Goal: Task Accomplishment & Management: Manage account settings

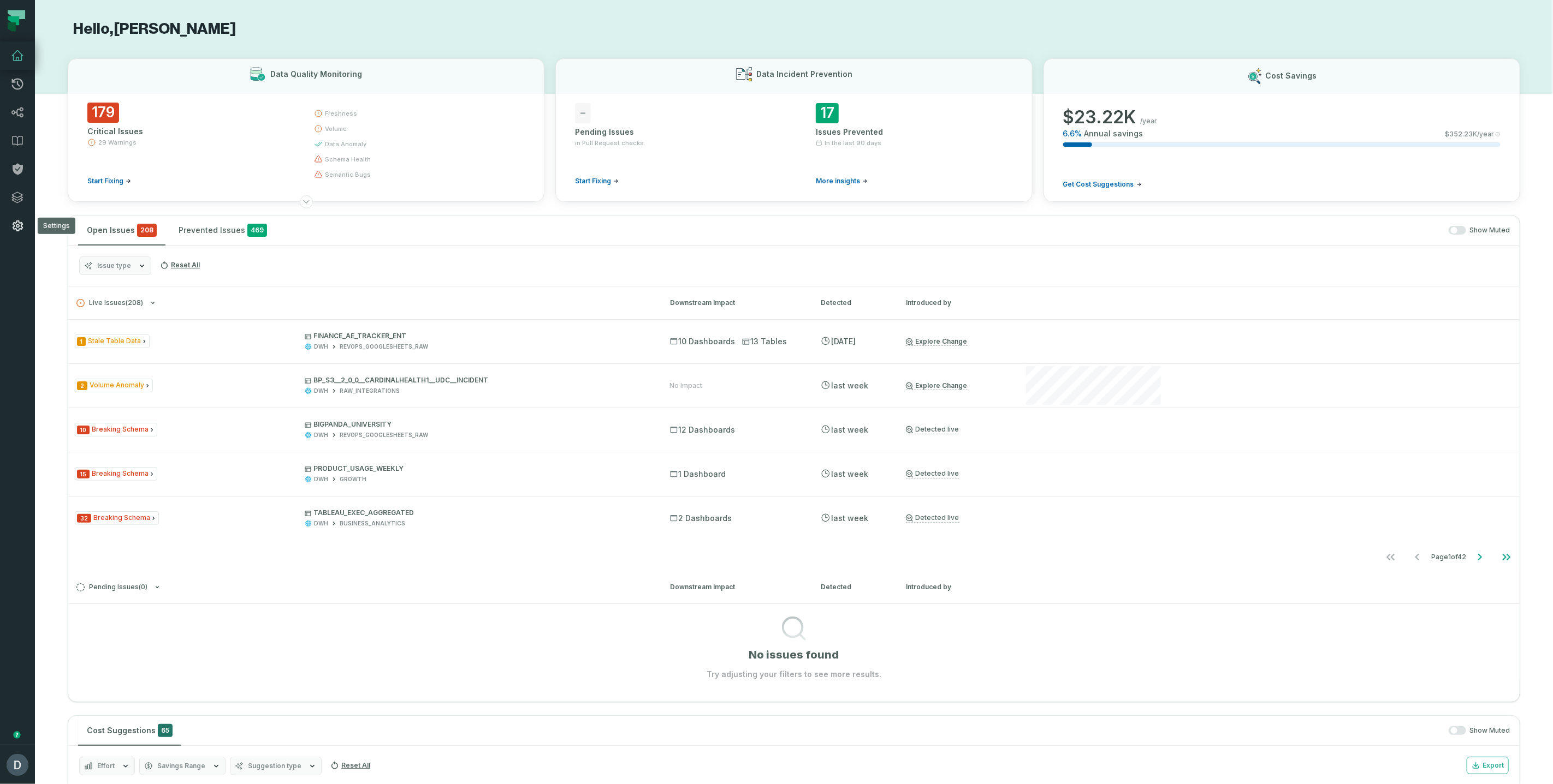
click at [16, 217] on link "Settings" at bounding box center [17, 226] width 35 height 29
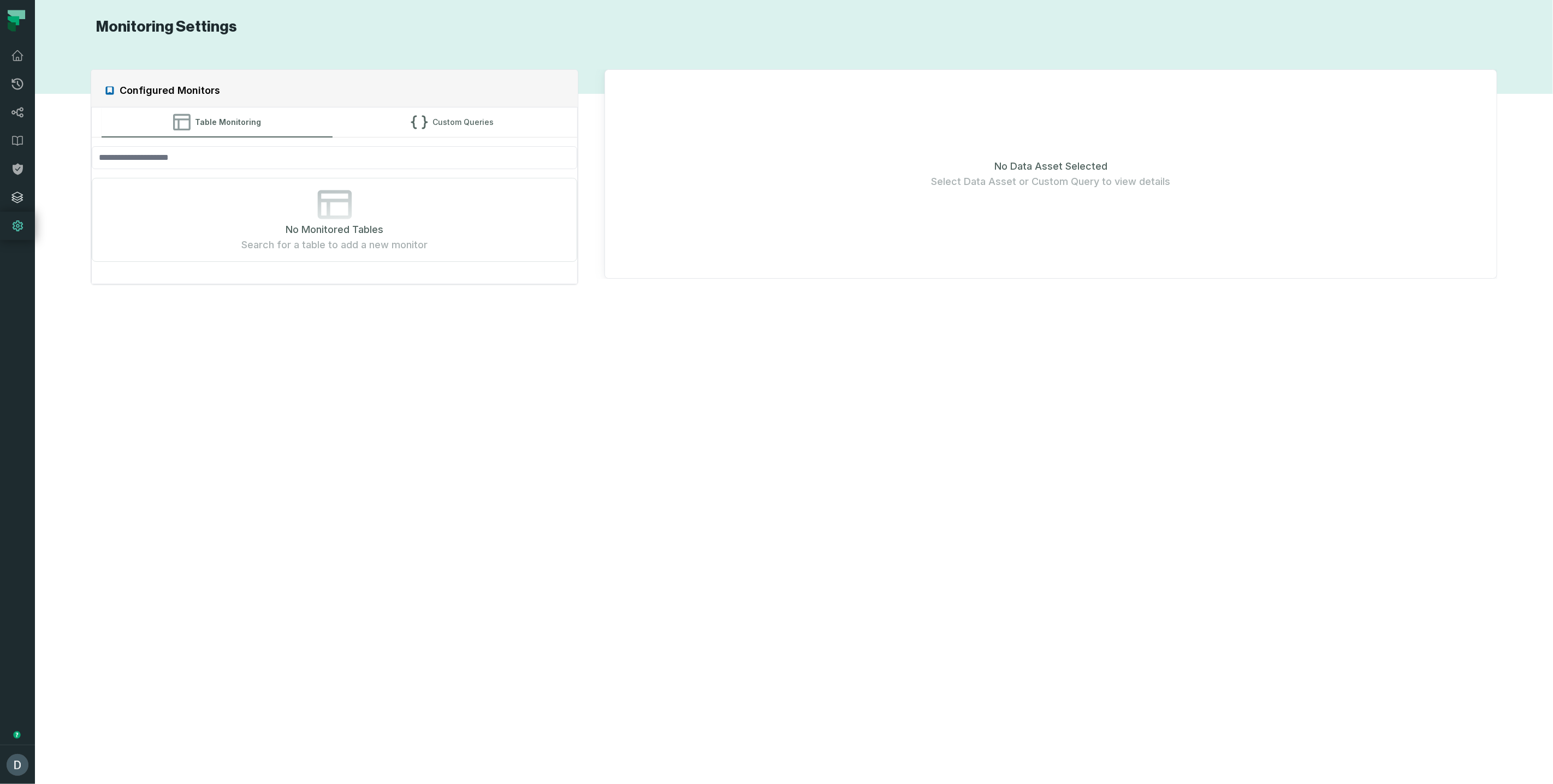
click at [15, 201] on icon at bounding box center [17, 198] width 11 height 11
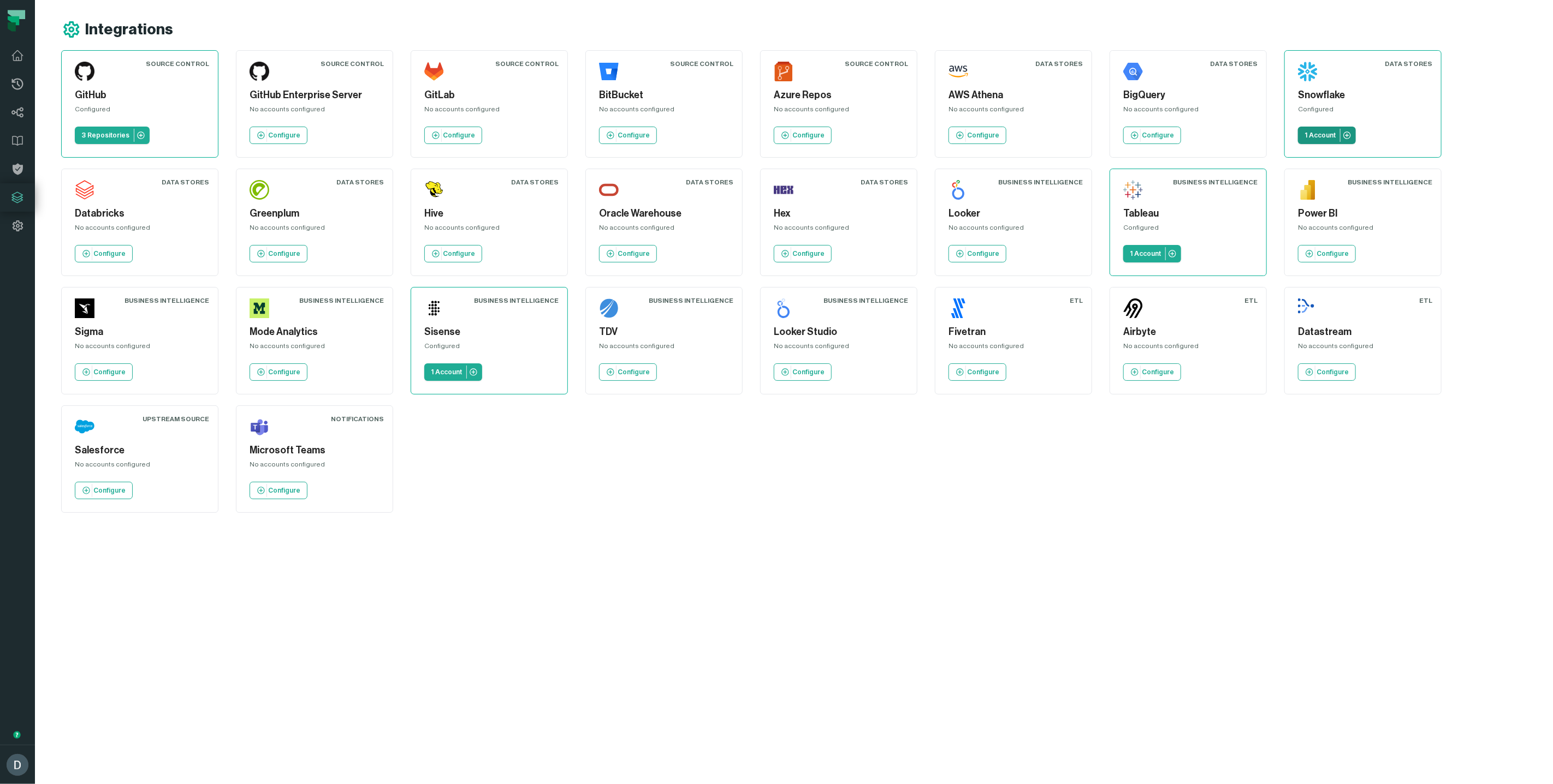
click at [1319, 137] on p "1 Account" at bounding box center [1319, 135] width 31 height 9
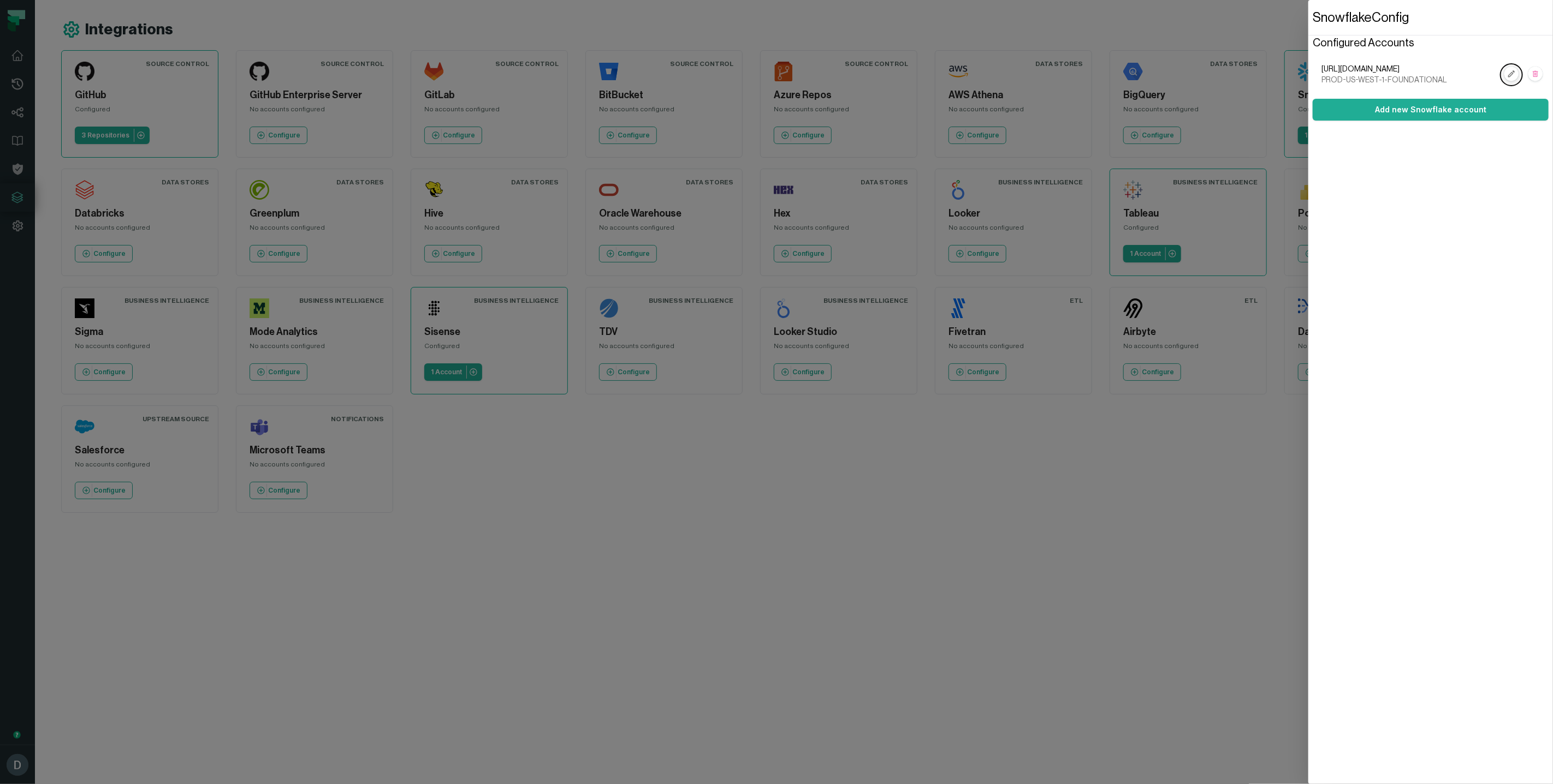
click at [1511, 71] on rect "button" at bounding box center [1511, 74] width 14 height 14
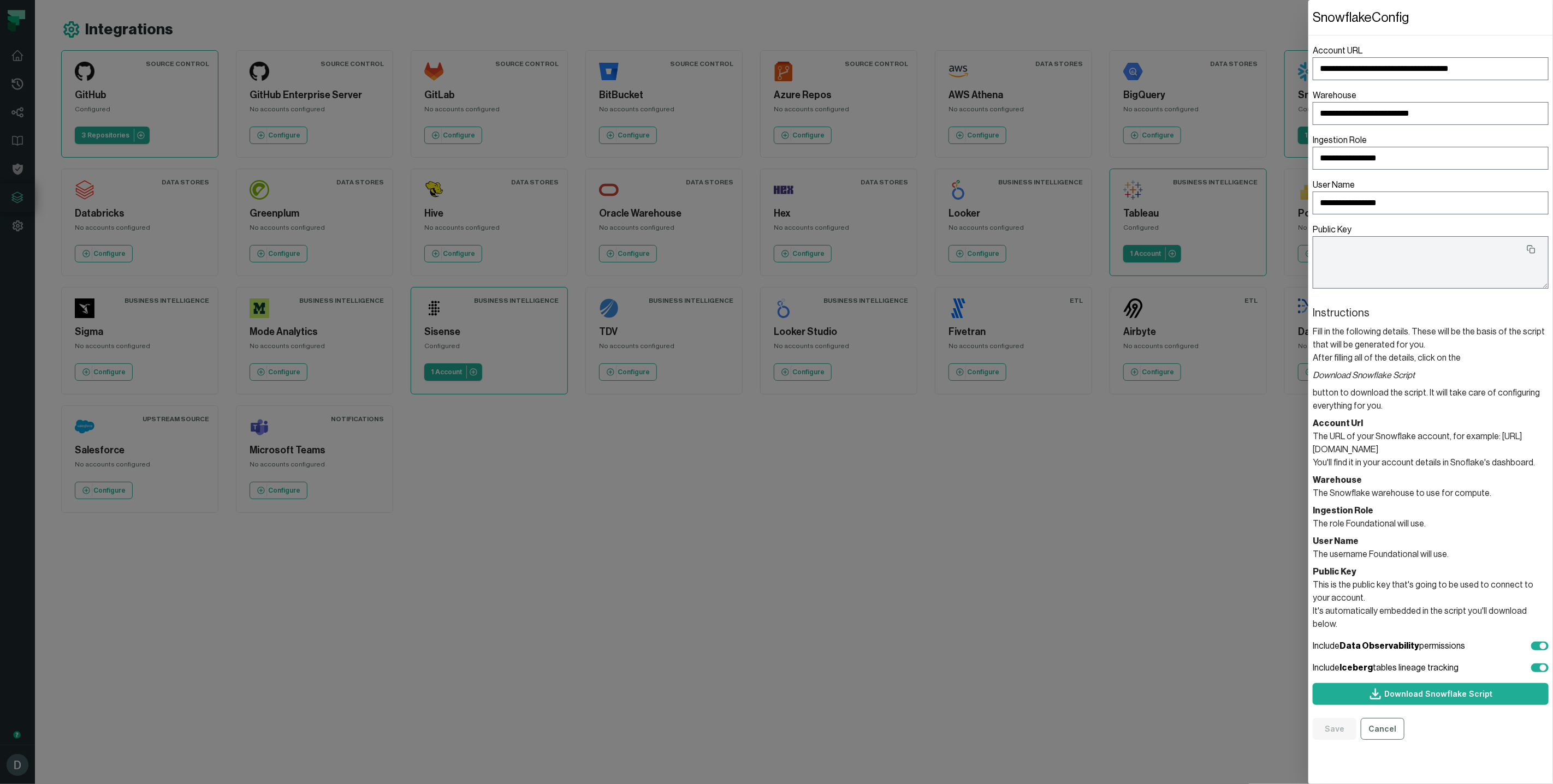
type textarea "**********"
click at [1384, 718] on button "Cancel" at bounding box center [1382, 728] width 44 height 22
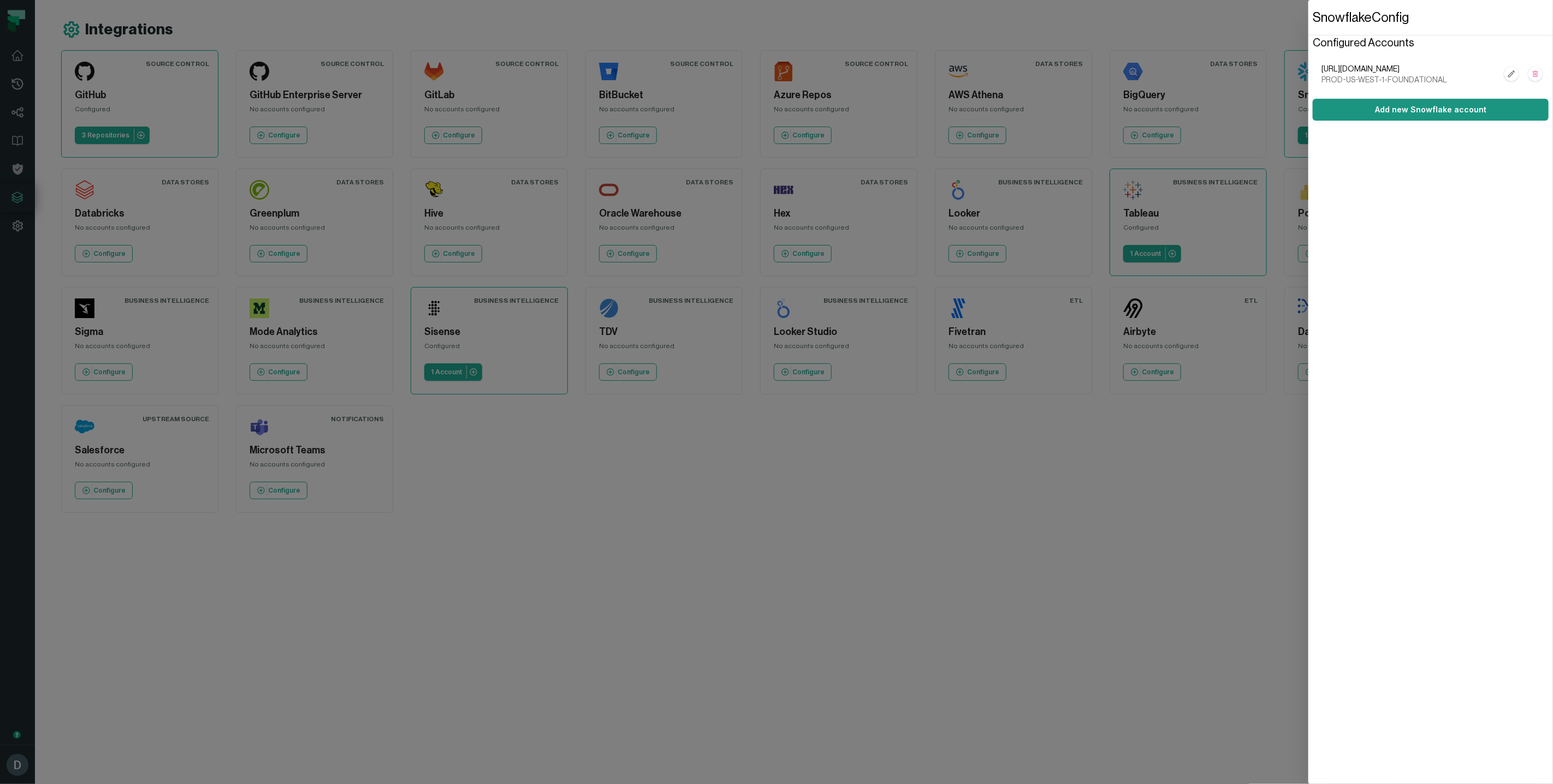
click at [1463, 112] on button "Add new Snowflake account" at bounding box center [1431, 110] width 236 height 22
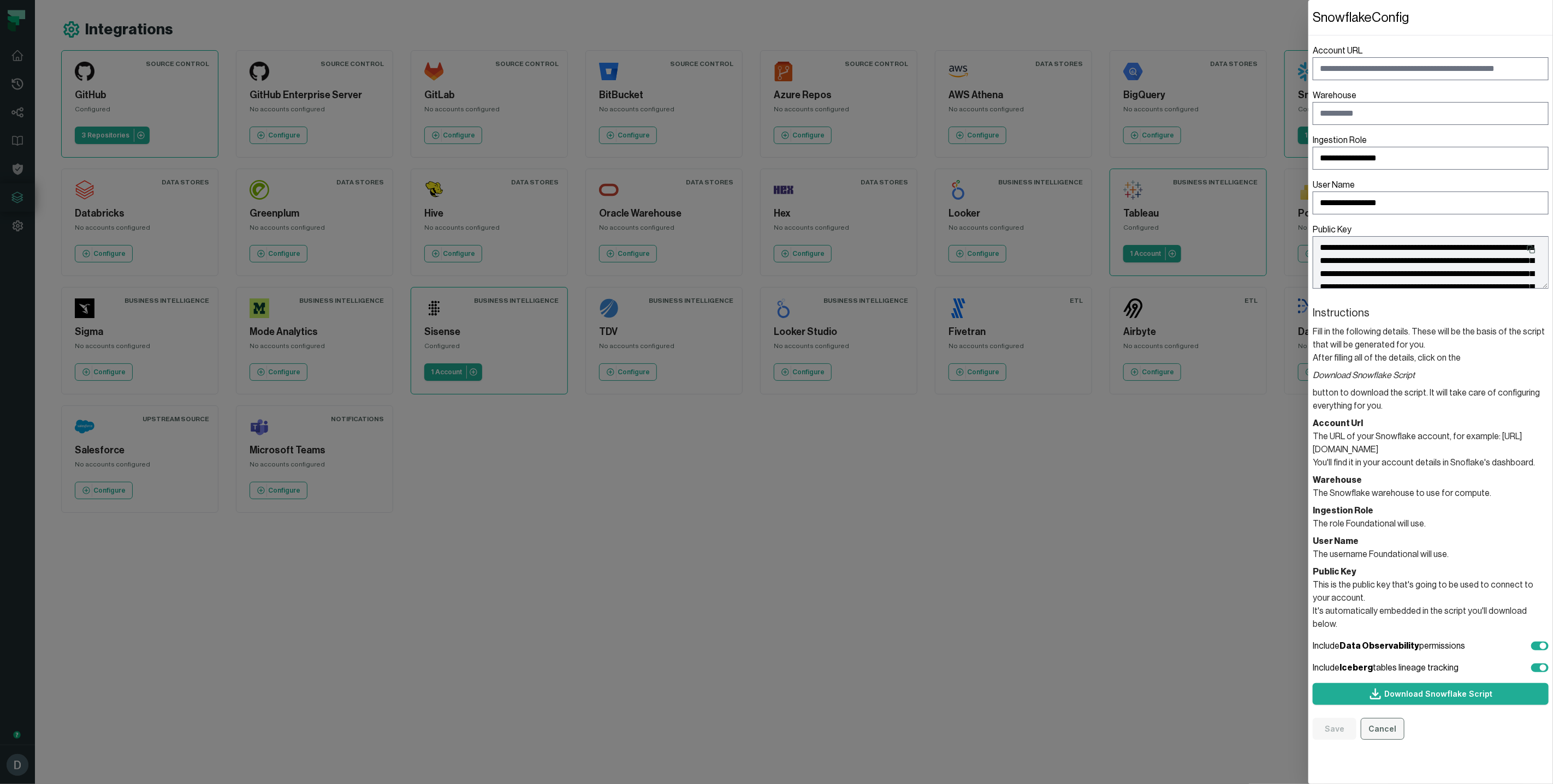
click at [1376, 719] on button "Cancel" at bounding box center [1382, 728] width 44 height 22
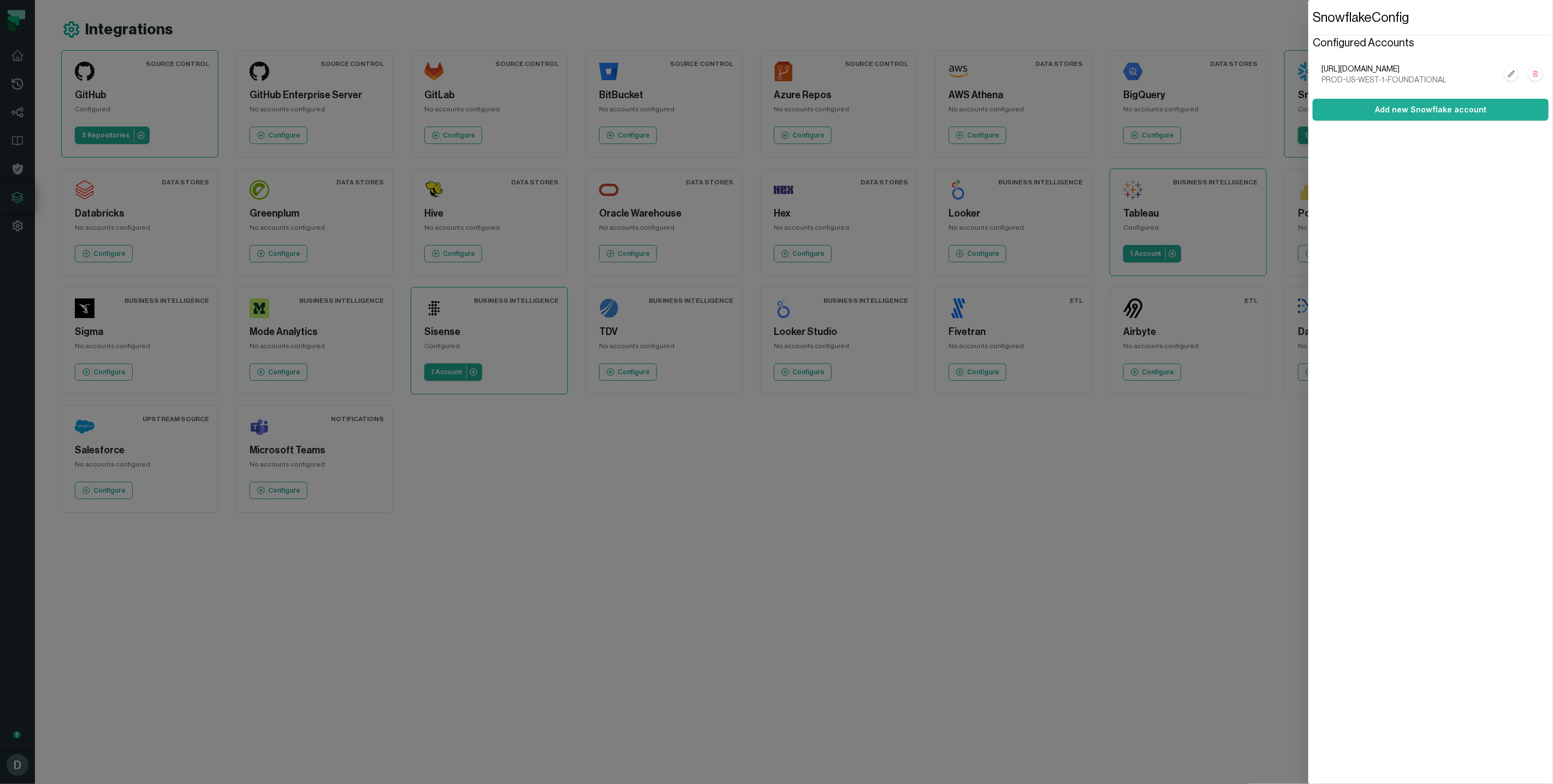
click at [1308, 623] on dialog "Snowflake Config Configured Accounts [URL][DOMAIN_NAME] PROD-US-WEST-1-FOUNDATI…" at bounding box center [1431, 392] width 245 height 784
